Goal: Task Accomplishment & Management: Manage account settings

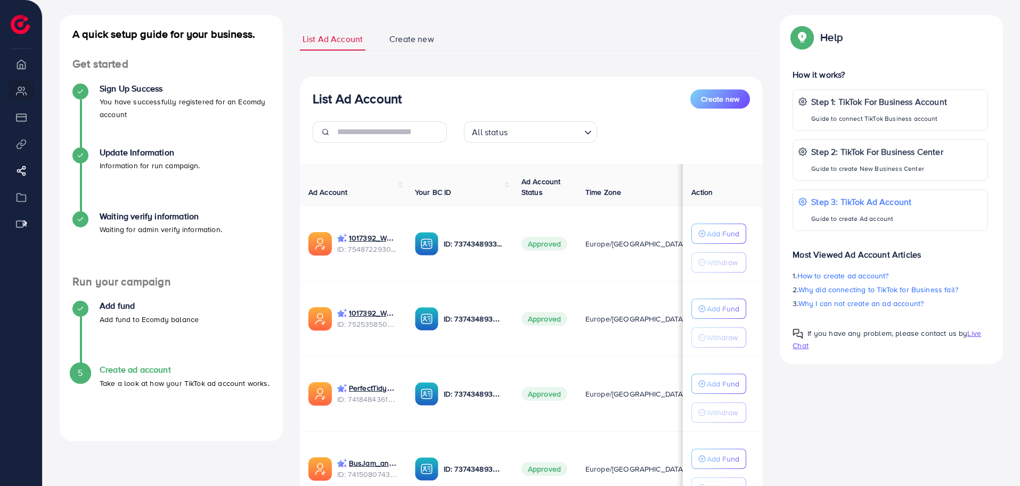
scroll to position [53, 0]
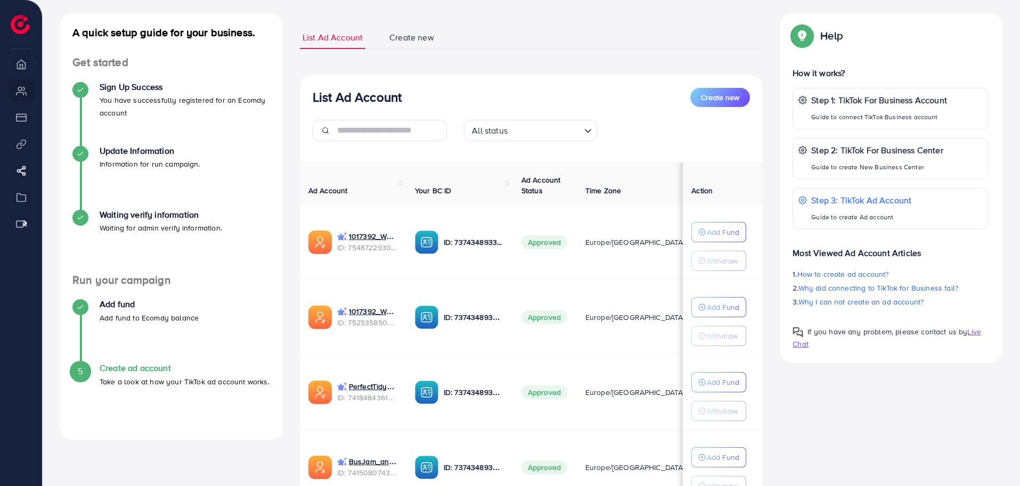
click at [553, 62] on div "List Ad Account Create new List Ad Account Create new All status Loading... Ad …" at bounding box center [531, 289] width 463 height 526
click at [410, 132] on input "text" at bounding box center [392, 130] width 110 height 21
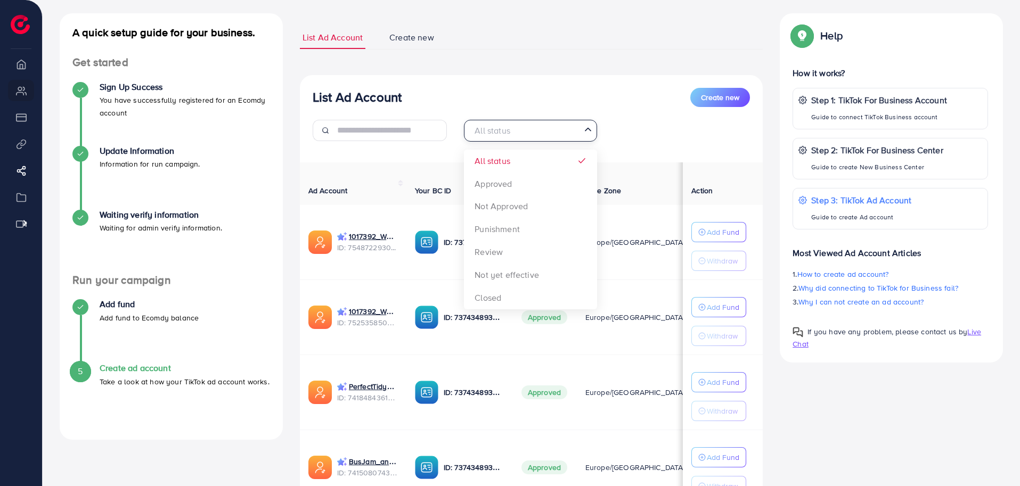
click at [504, 130] on div "All status" at bounding box center [524, 129] width 113 height 19
click at [403, 133] on input "text" at bounding box center [392, 130] width 110 height 21
click at [527, 135] on input "Search for option" at bounding box center [524, 130] width 111 height 17
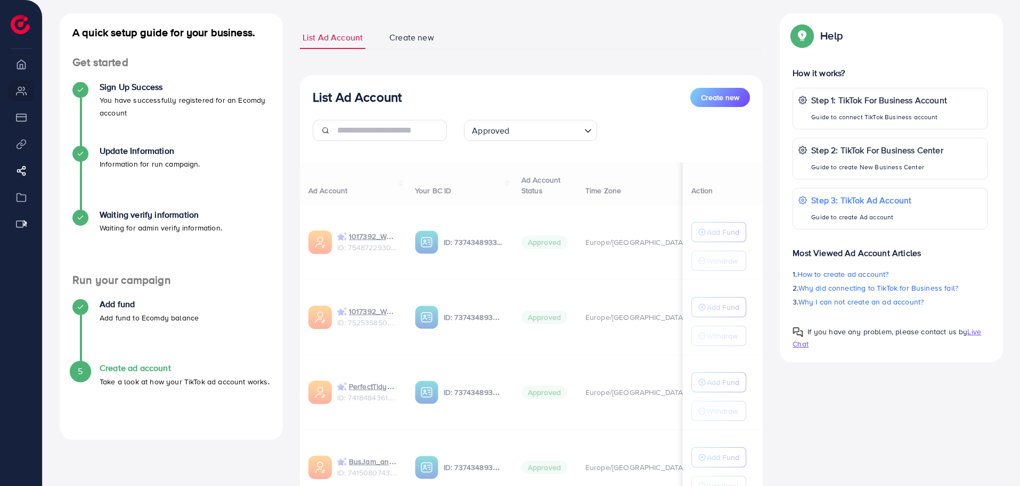
click at [513, 193] on div "List Ad Account Create new Approved Loading... All status Approved Not Approved…" at bounding box center [531, 313] width 463 height 477
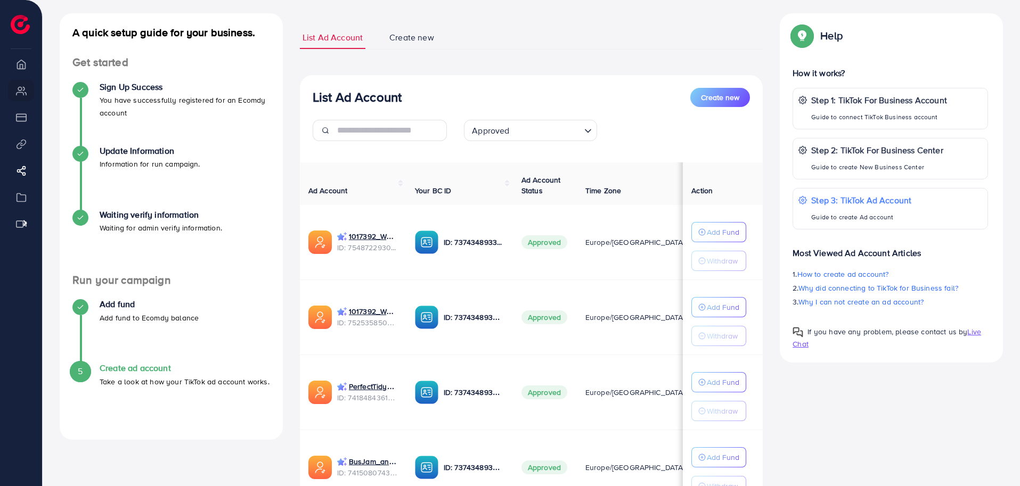
drag, startPoint x: 408, startPoint y: 169, endPoint x: 470, endPoint y: 168, distance: 61.8
click at [470, 168] on th "Your BC ID" at bounding box center [459, 183] width 107 height 43
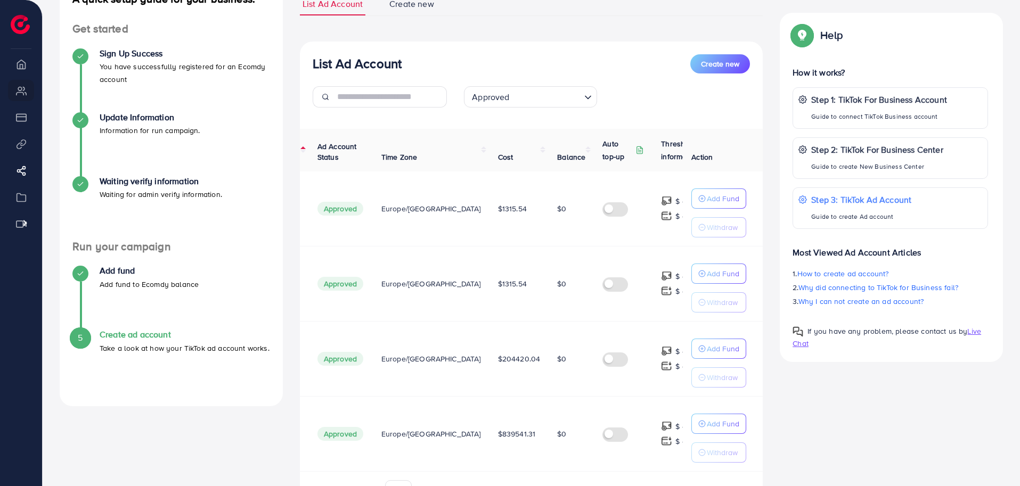
scroll to position [84, 0]
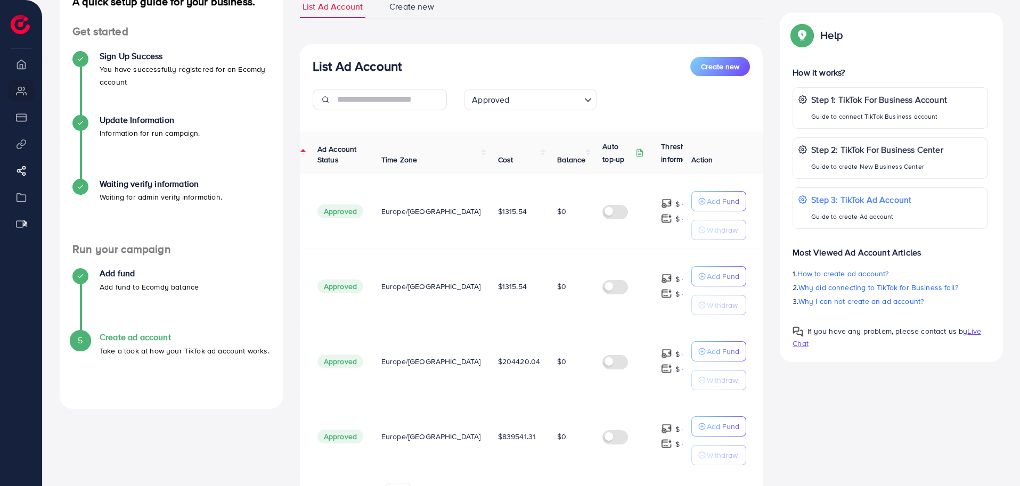
click at [418, 206] on span "Europe/[GEOGRAPHIC_DATA]" at bounding box center [431, 211] width 100 height 11
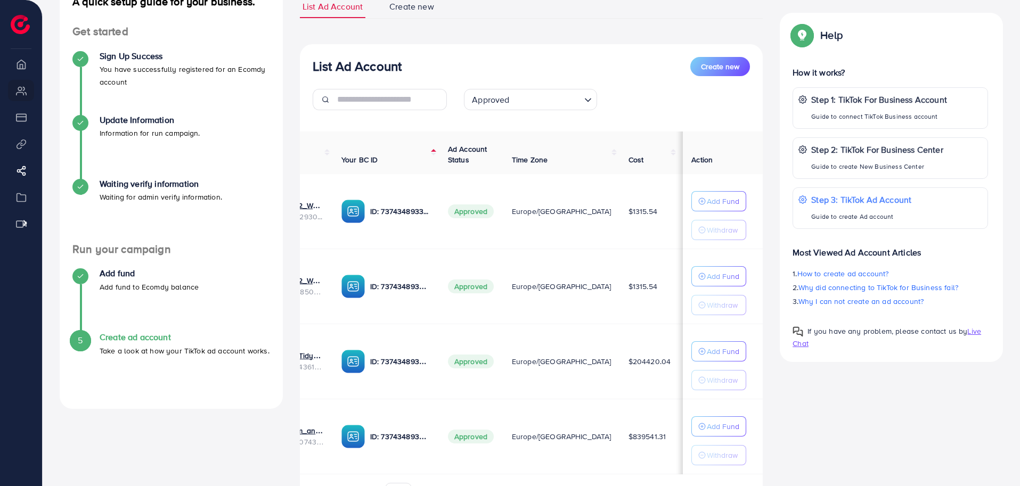
scroll to position [0, 0]
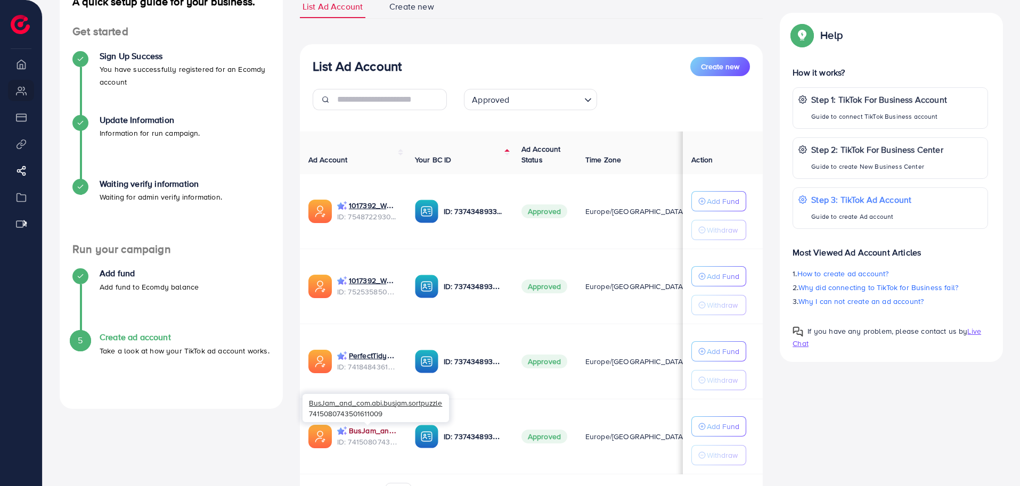
click at [360, 429] on link "BusJam_and_com.abi.busjam.sortpuzzle" at bounding box center [373, 431] width 49 height 11
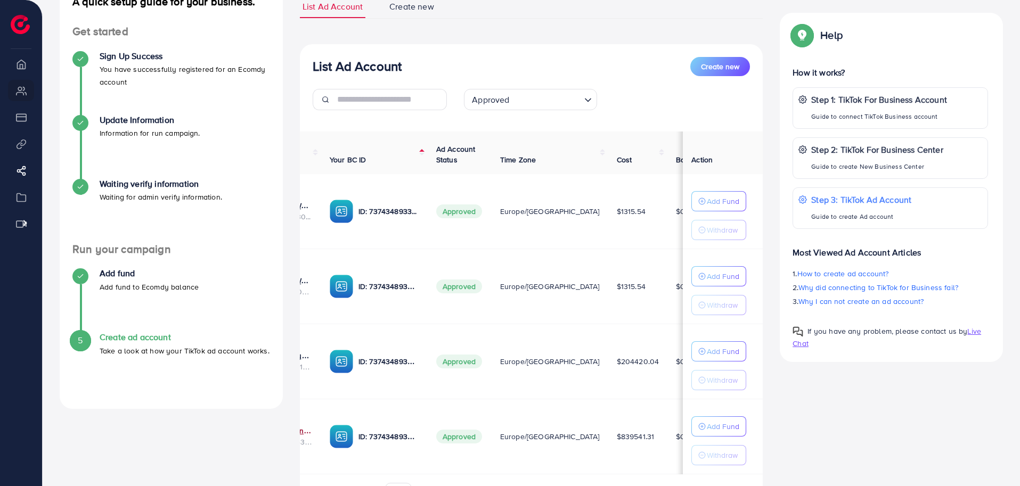
scroll to position [0, 204]
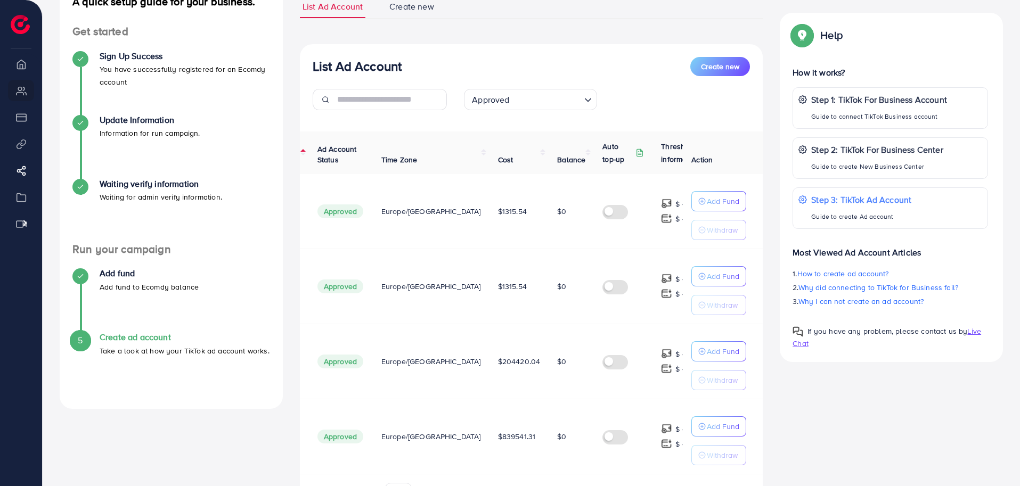
click at [557, 437] on span "$0" at bounding box center [561, 436] width 9 height 11
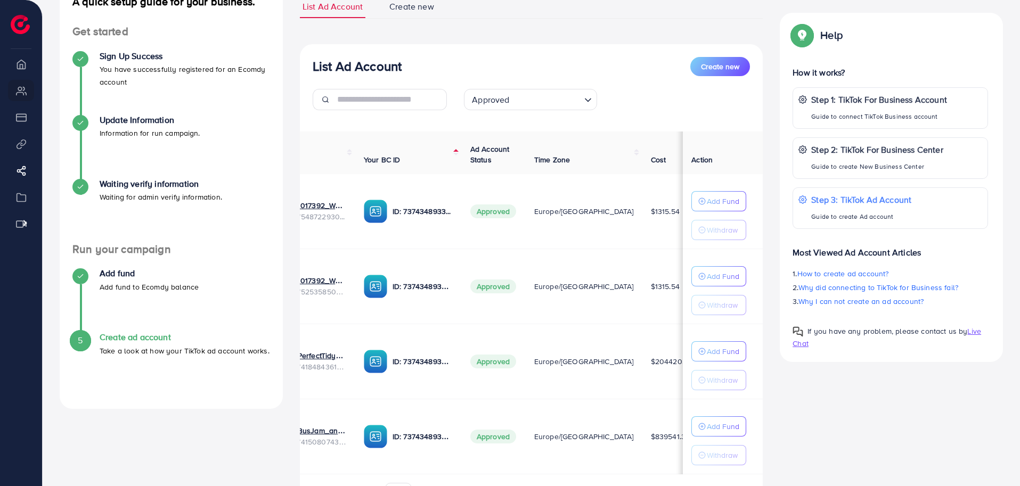
scroll to position [0, 0]
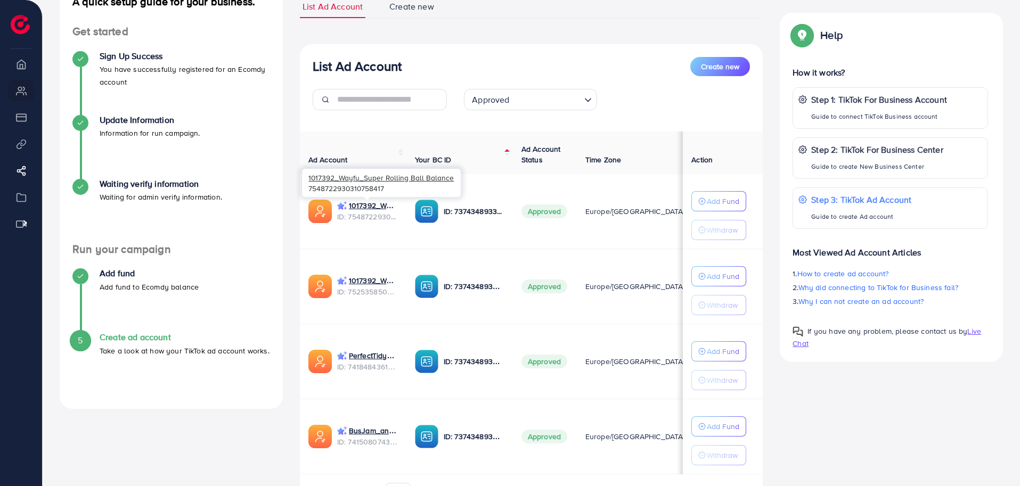
click at [363, 218] on span "ID: 7548722930310758417" at bounding box center [367, 216] width 61 height 11
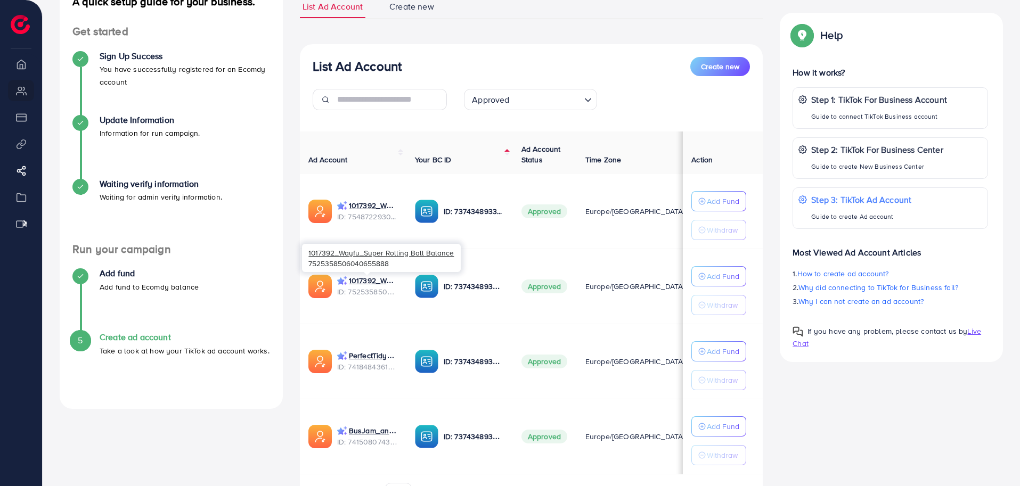
click at [367, 290] on span "ID: 7525358506040655888" at bounding box center [367, 292] width 61 height 11
copy span "ID: 7525358506040655888"
click at [375, 288] on span "ID: 7525358506040655888" at bounding box center [367, 292] width 61 height 11
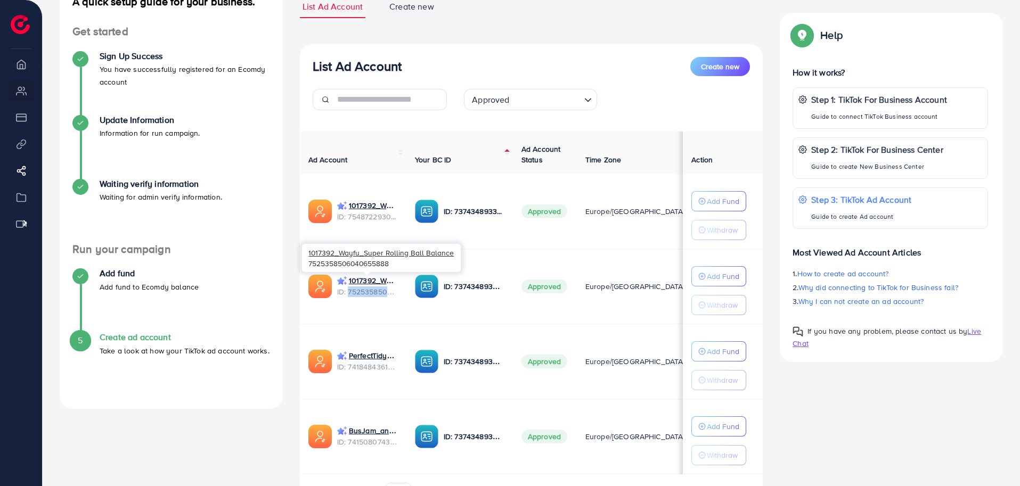
click at [375, 288] on span "ID: 7525358506040655888" at bounding box center [367, 292] width 61 height 11
copy span "7525358506040655888"
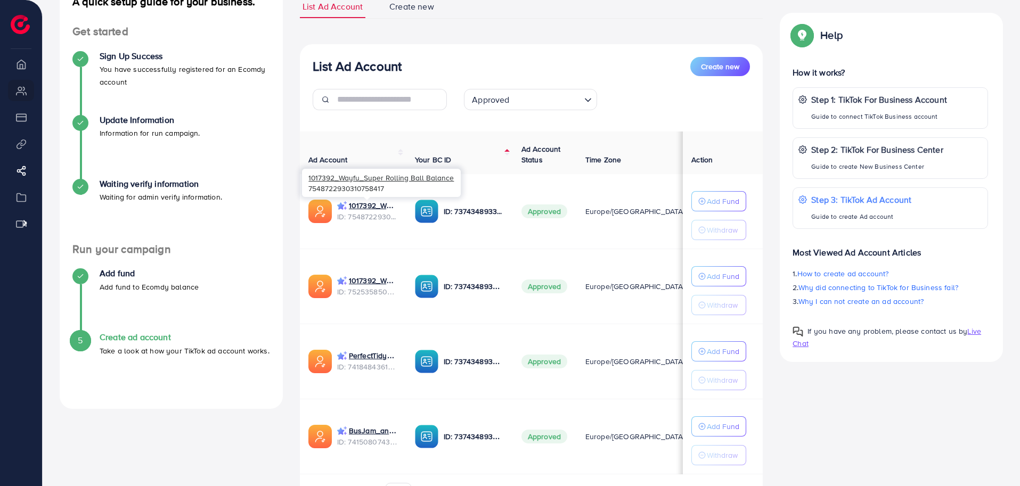
click at [376, 219] on span "ID: 7548722930310758417" at bounding box center [367, 216] width 61 height 11
copy span "7548722930310758417"
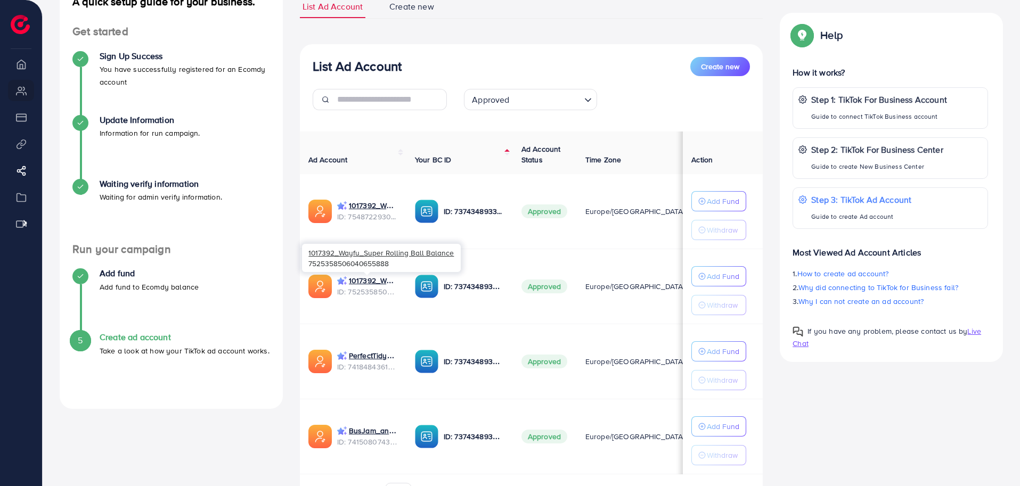
click at [363, 291] on span "ID: 7525358506040655888" at bounding box center [367, 292] width 61 height 11
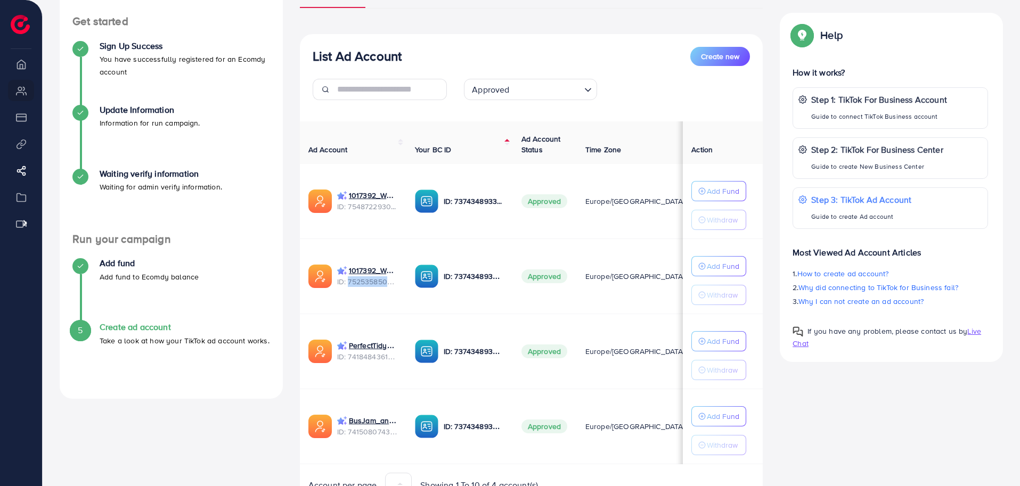
scroll to position [84, 0]
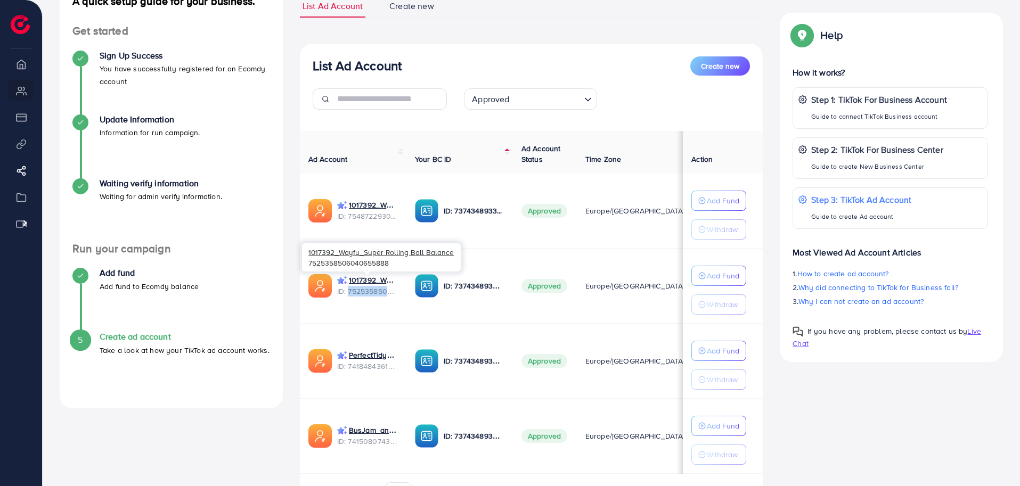
click at [382, 293] on span "ID: 7525358506040655888" at bounding box center [367, 291] width 61 height 11
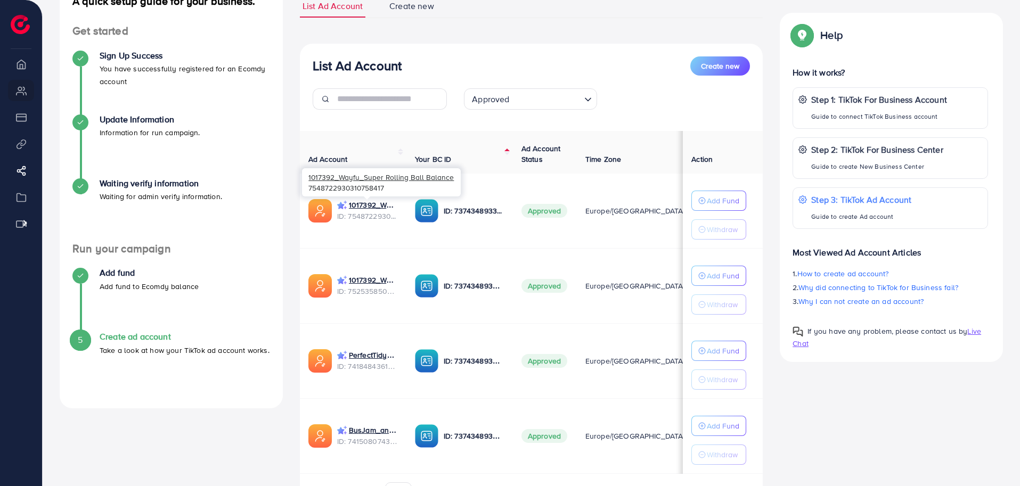
click at [372, 218] on span "ID: 7548722930310758417" at bounding box center [367, 216] width 61 height 11
copy span "7548722930310758417"
click at [525, 25] on div "List Ad Account Create new List Ad Account Create new Approved Loading... Ad Ac…" at bounding box center [531, 258] width 463 height 526
